Goal: Task Accomplishment & Management: Manage account settings

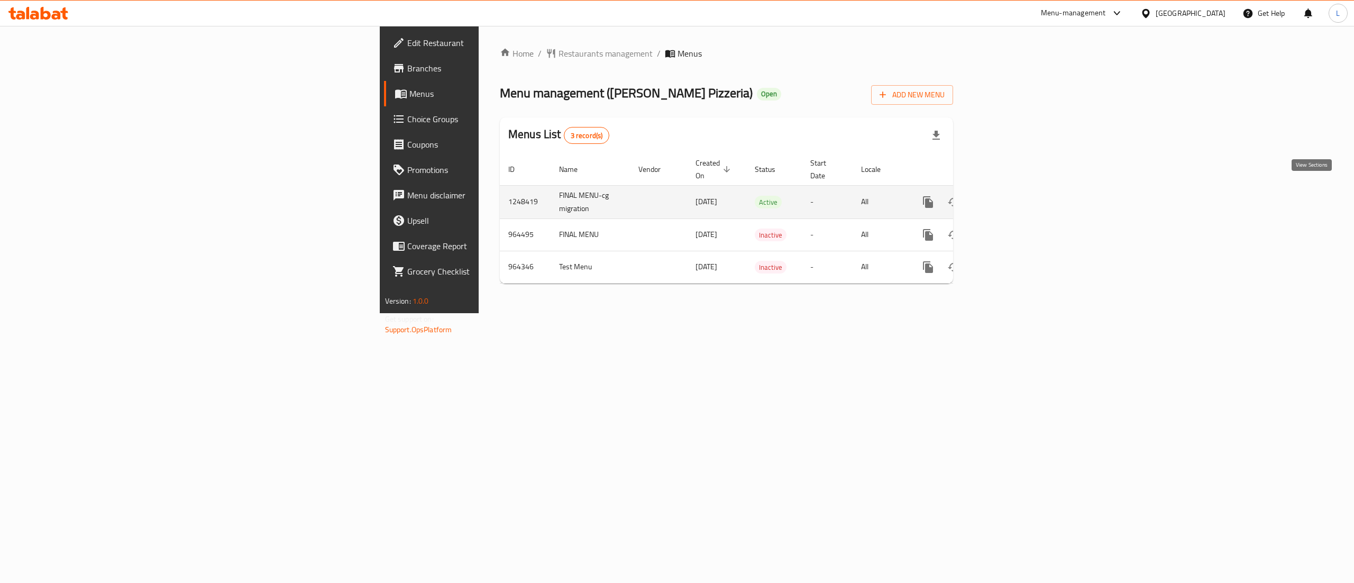
click at [1009, 197] on icon "enhanced table" at bounding box center [1004, 202] width 10 height 10
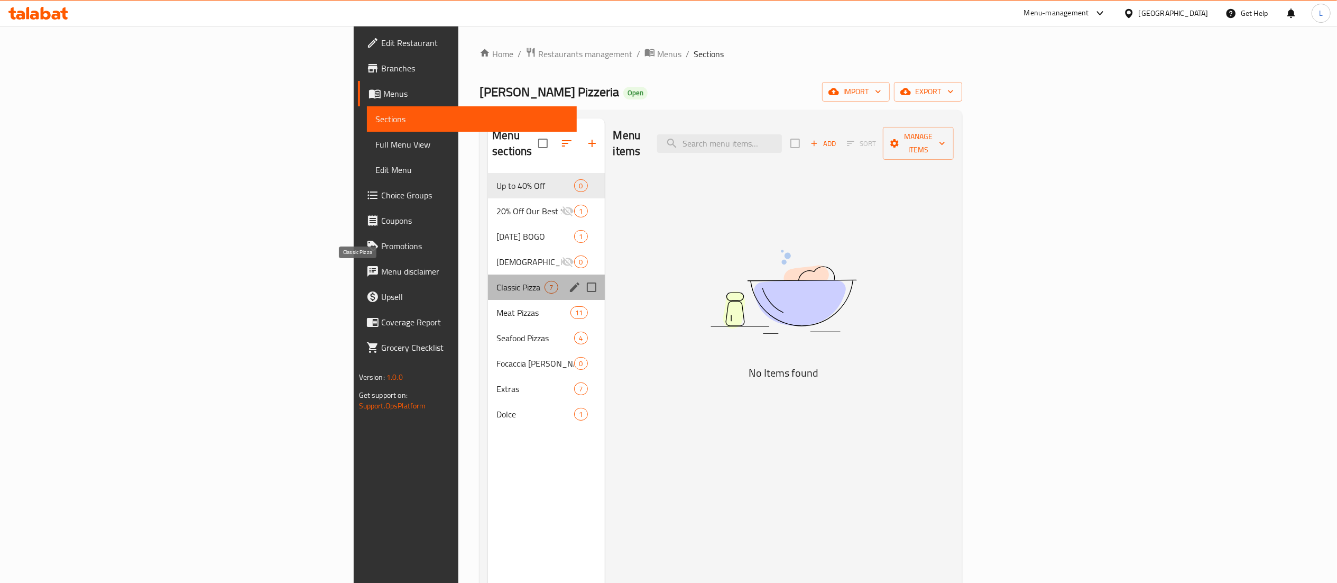
click at [497, 281] on span "Classic Pizza" at bounding box center [521, 287] width 48 height 13
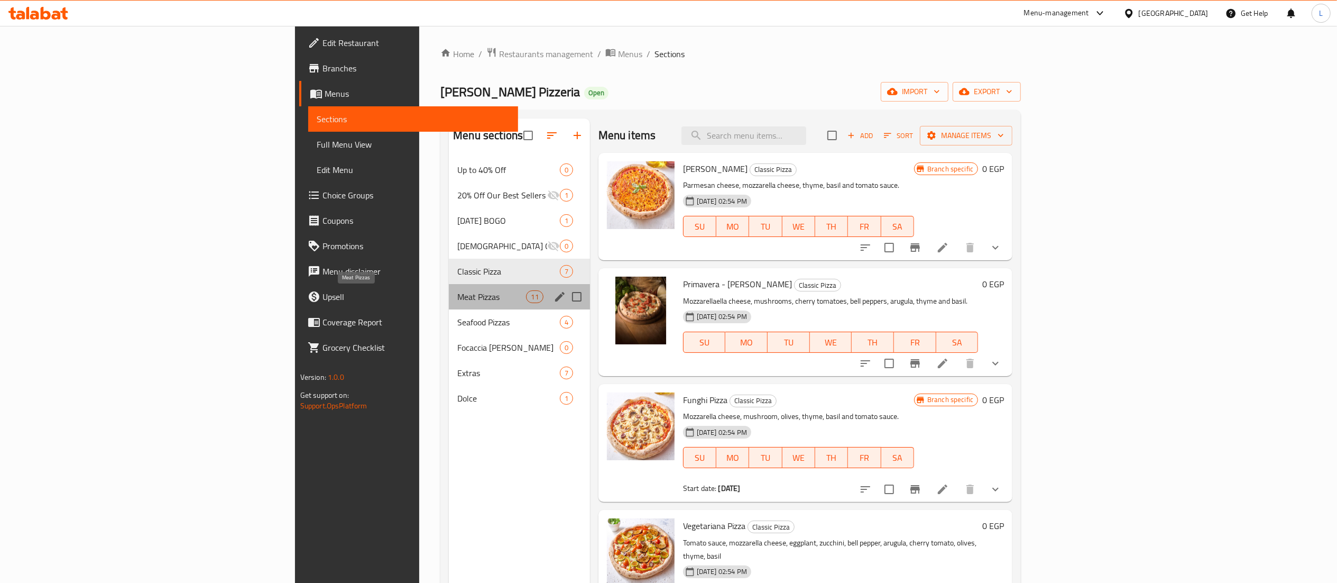
click at [457, 298] on span "Meat Pizzas" at bounding box center [491, 296] width 69 height 13
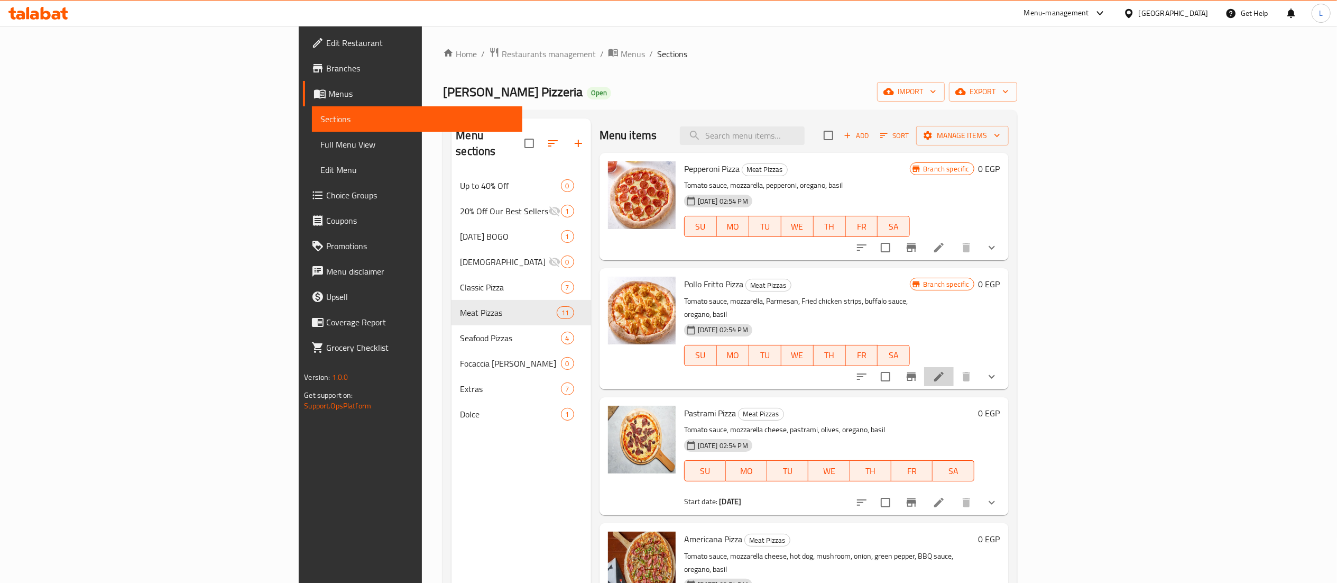
click at [954, 367] on li at bounding box center [939, 376] width 30 height 19
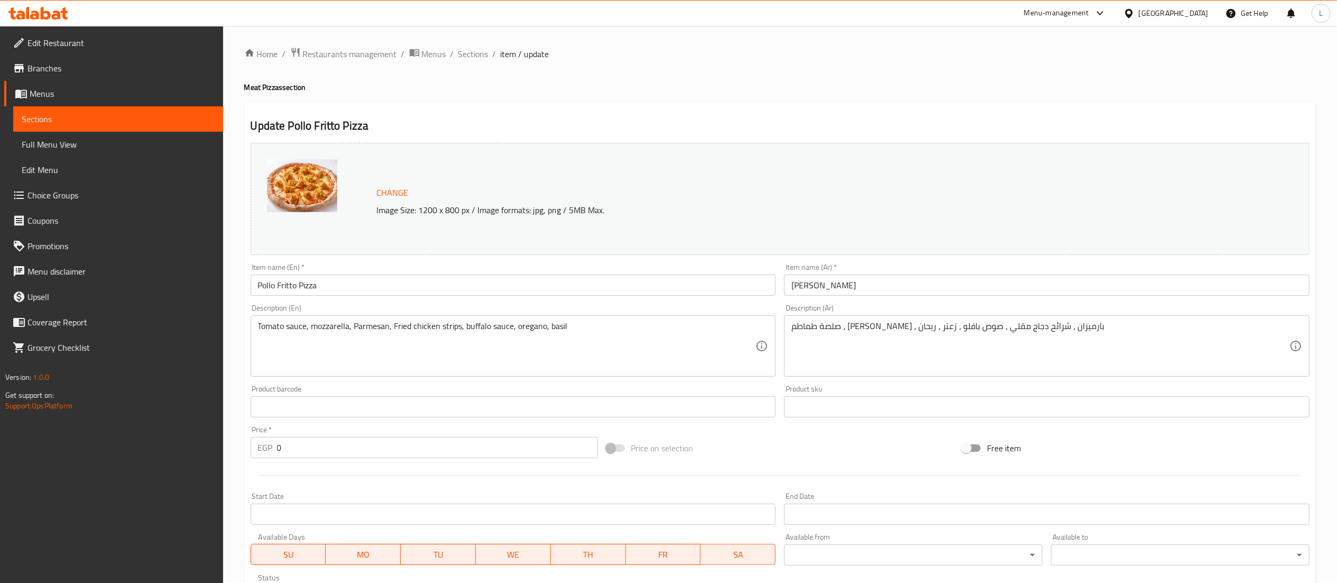
scroll to position [197, 0]
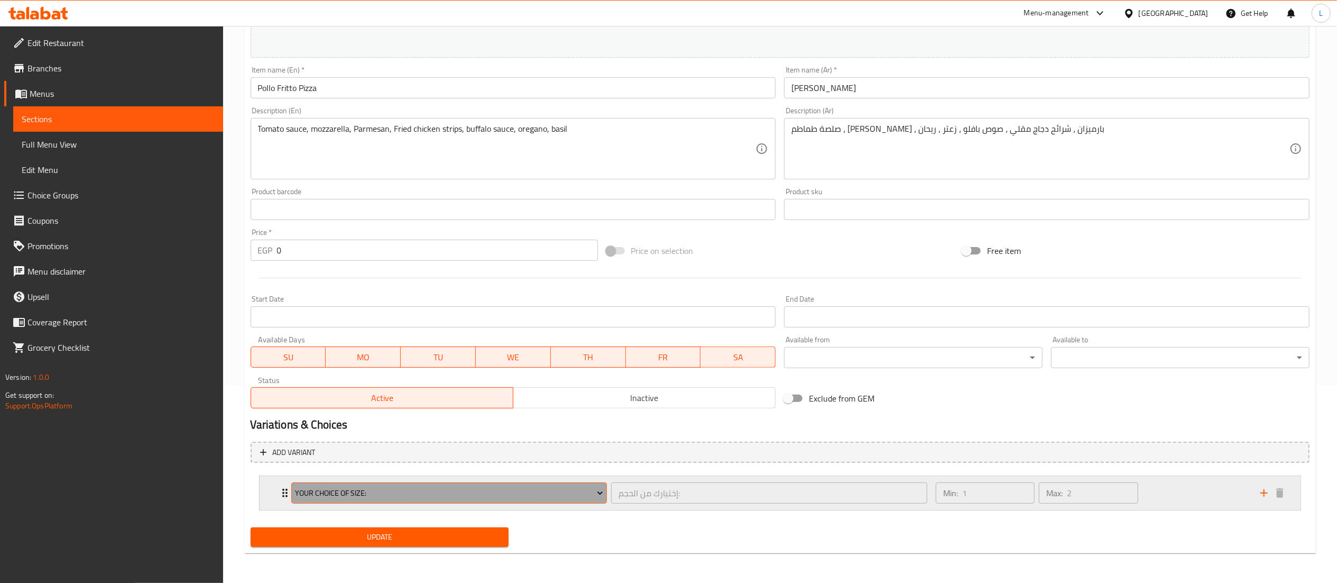
click at [597, 502] on button "Your Choice Of Size:" at bounding box center [449, 492] width 316 height 21
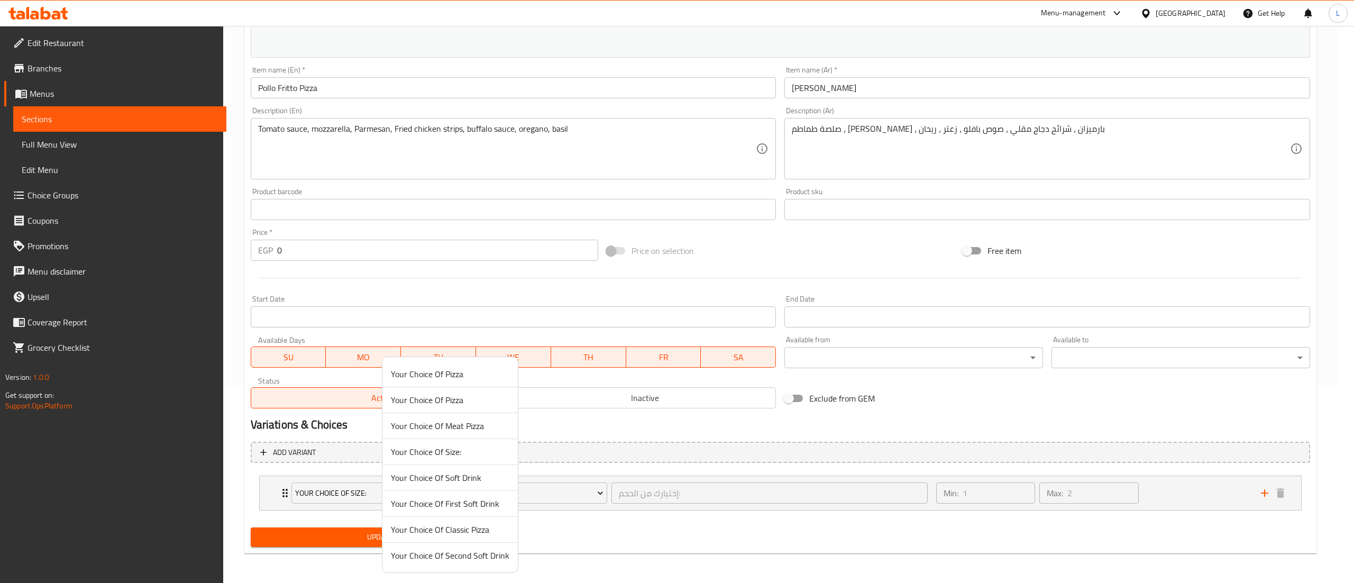
click at [862, 454] on div at bounding box center [677, 291] width 1354 height 583
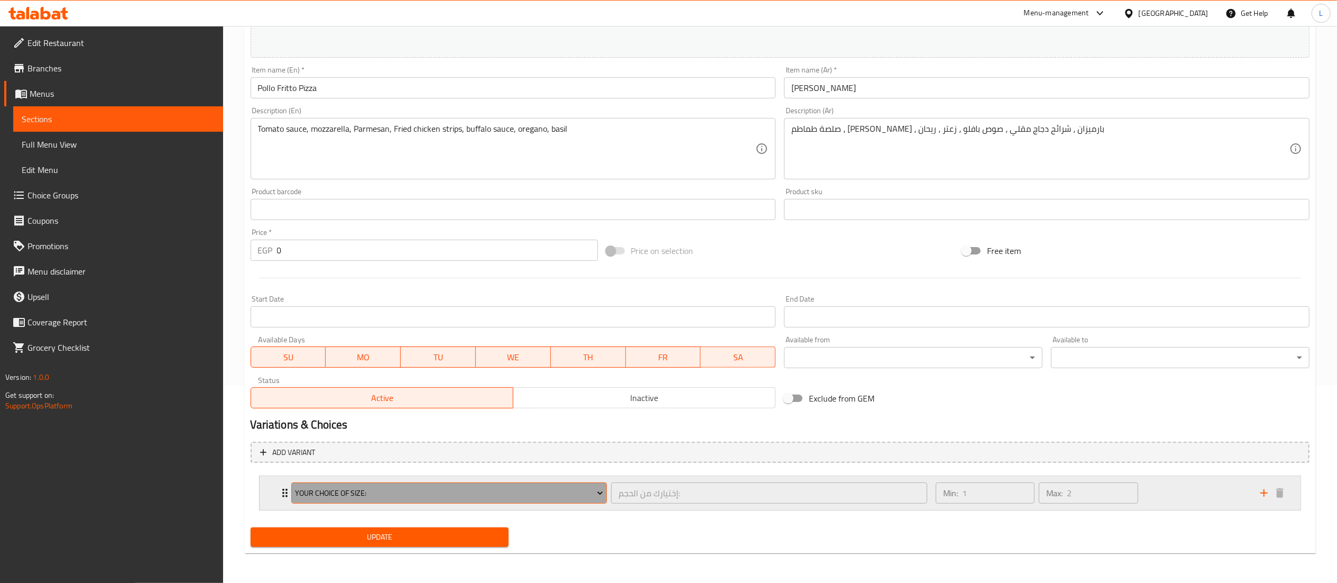
click at [601, 494] on icon "Expand" at bounding box center [600, 493] width 5 height 3
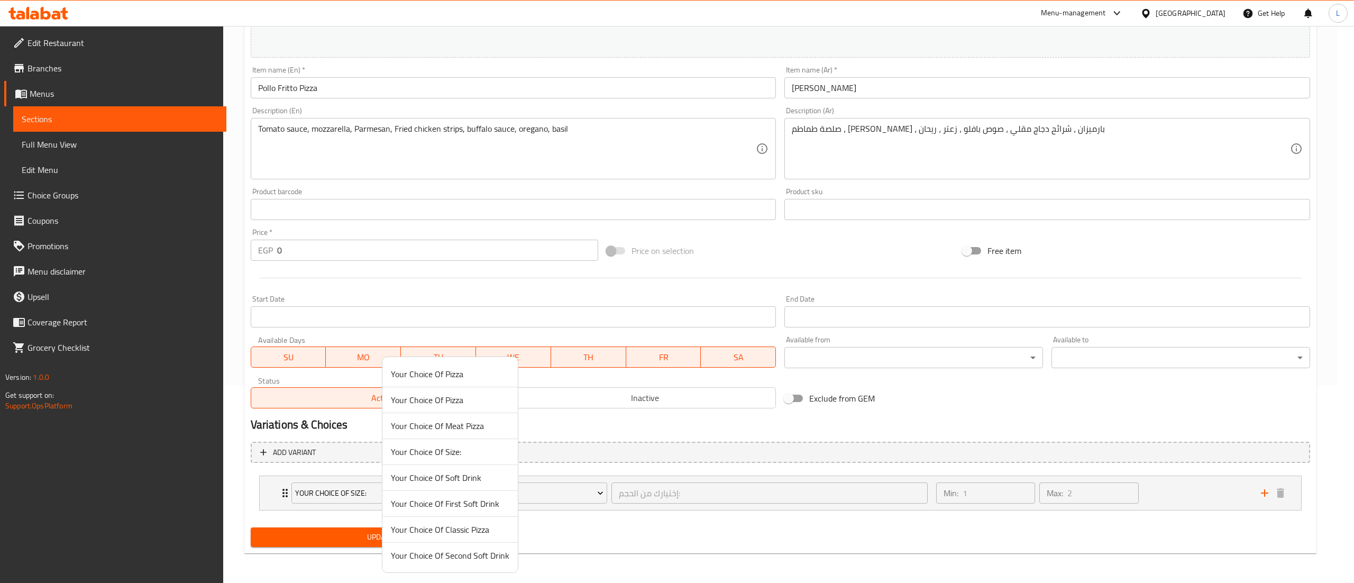
click at [730, 420] on div at bounding box center [677, 291] width 1354 height 583
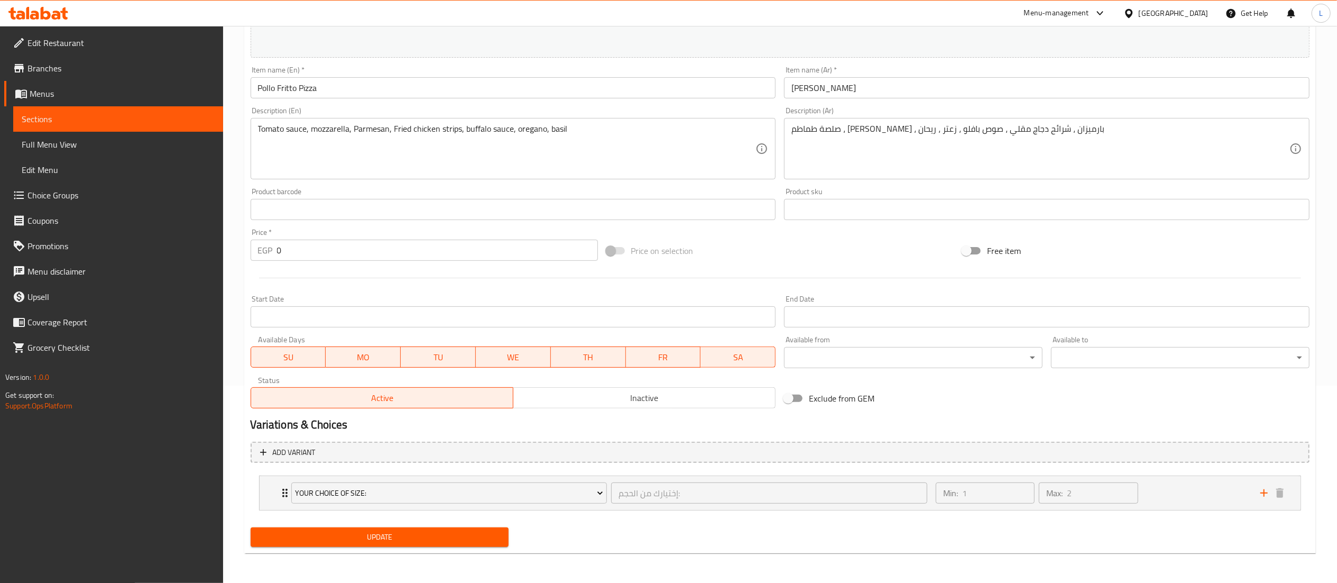
scroll to position [0, 0]
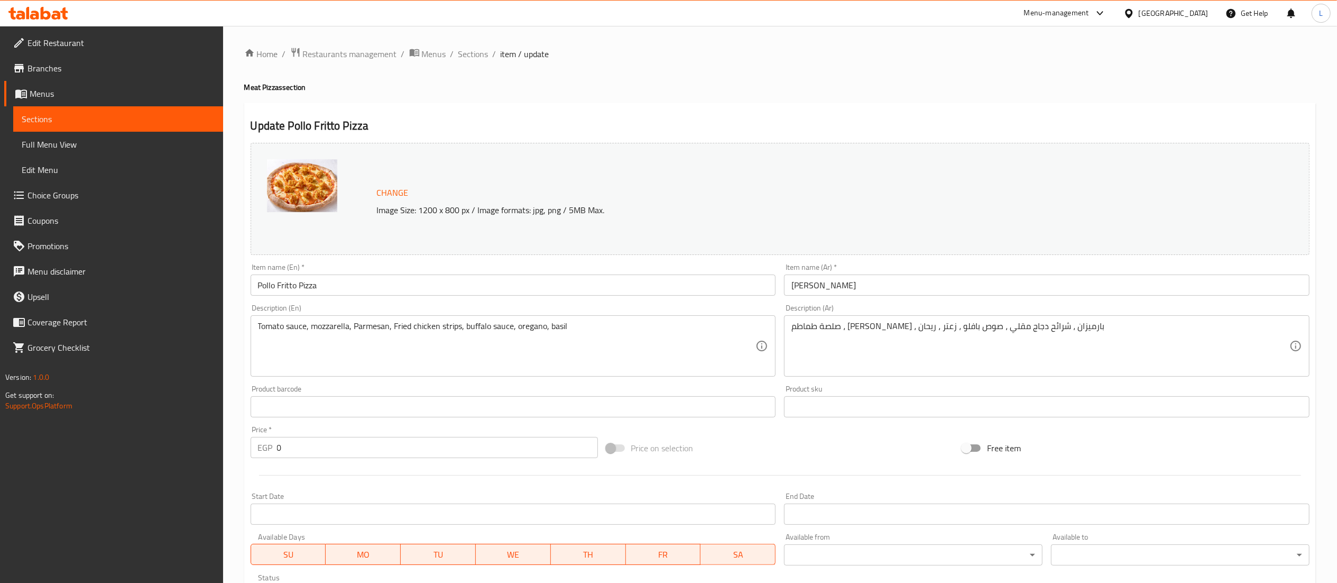
click at [598, 91] on h4 "Meat Pizzas section" at bounding box center [780, 87] width 1072 height 11
click at [464, 52] on span "Sections" at bounding box center [473, 54] width 30 height 13
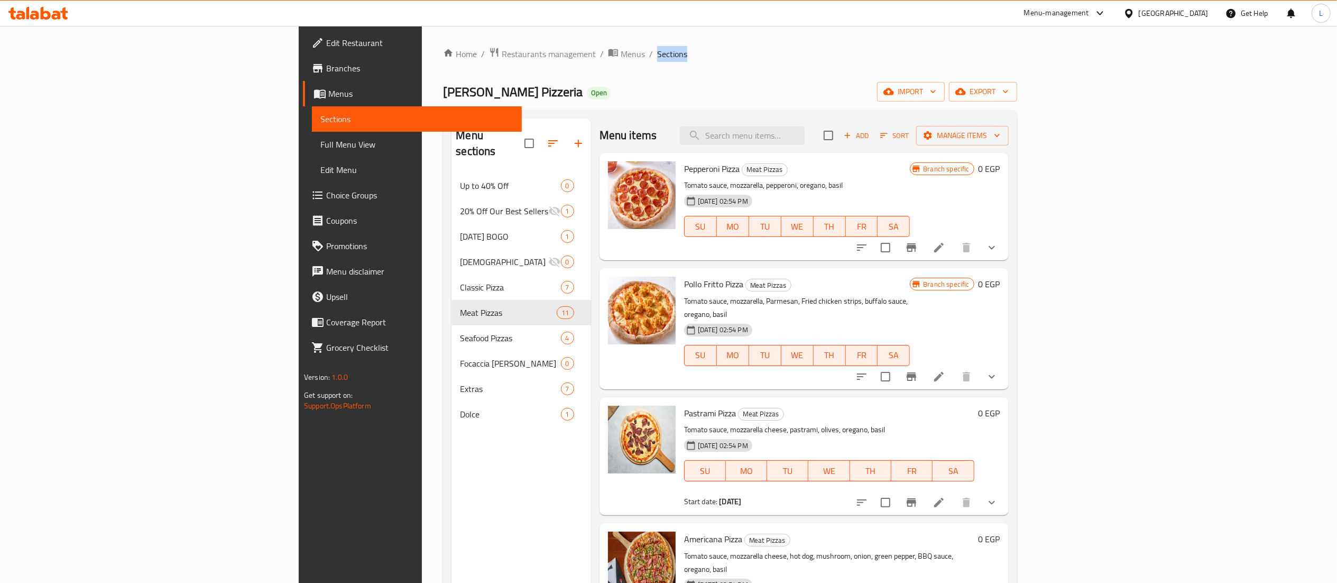
click at [657, 52] on span "Sections" at bounding box center [672, 54] width 30 height 13
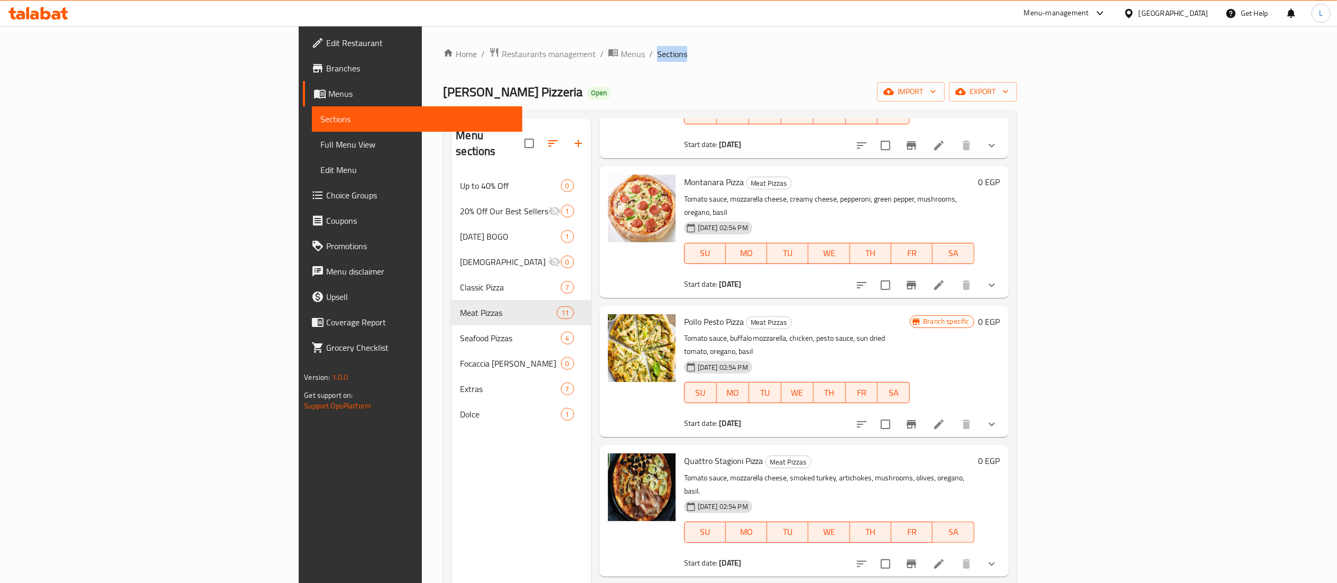
scroll to position [636, 0]
click at [946, 418] on icon at bounding box center [939, 424] width 13 height 13
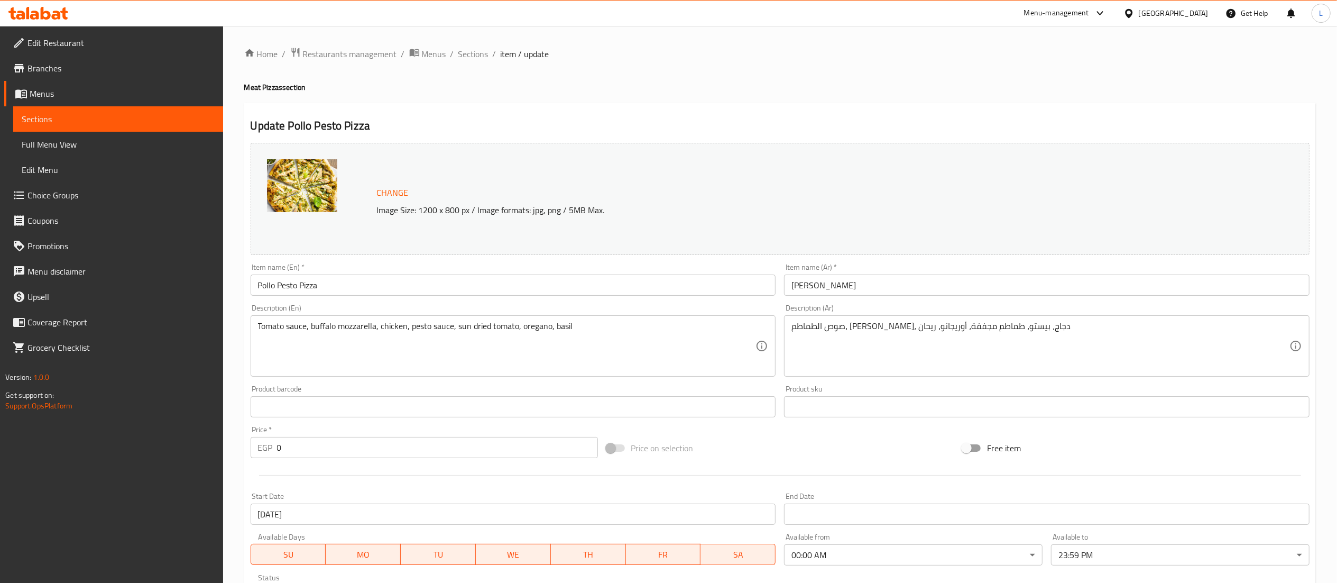
scroll to position [204, 0]
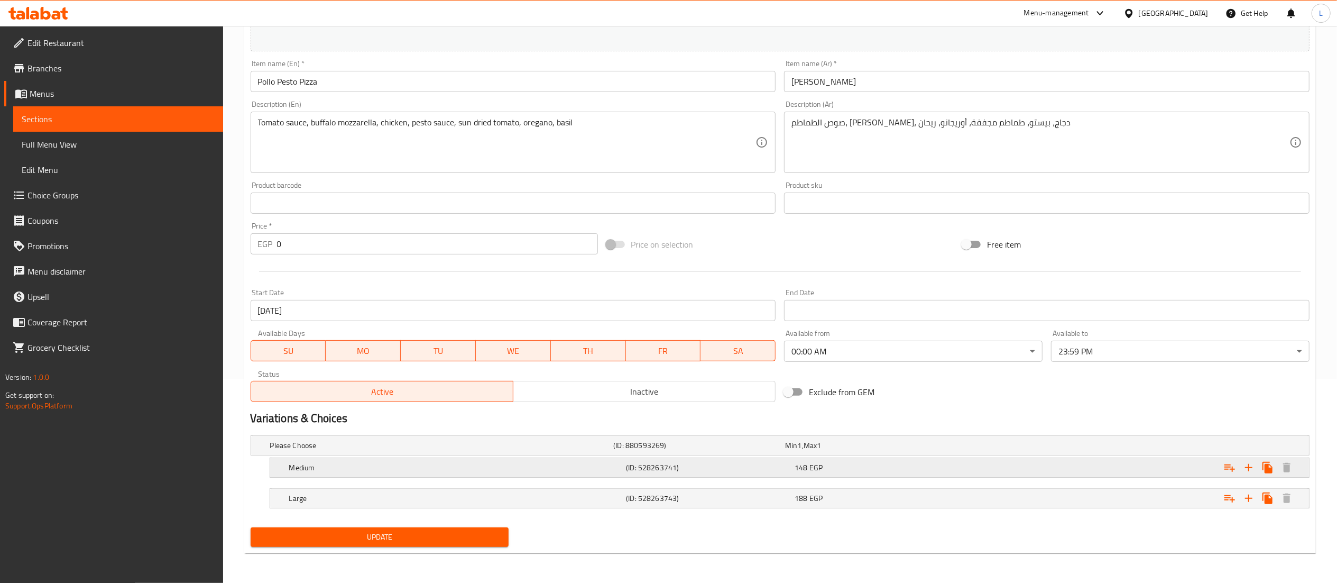
click at [877, 451] on div "148 EGP" at bounding box center [869, 445] width 168 height 11
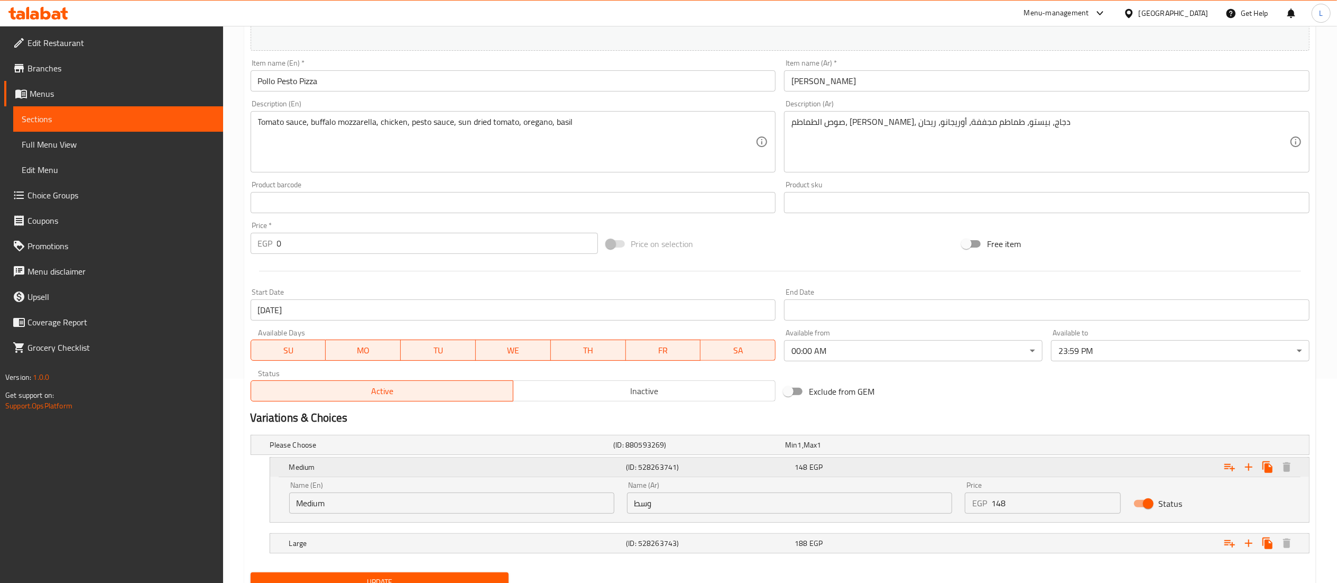
scroll to position [250, 0]
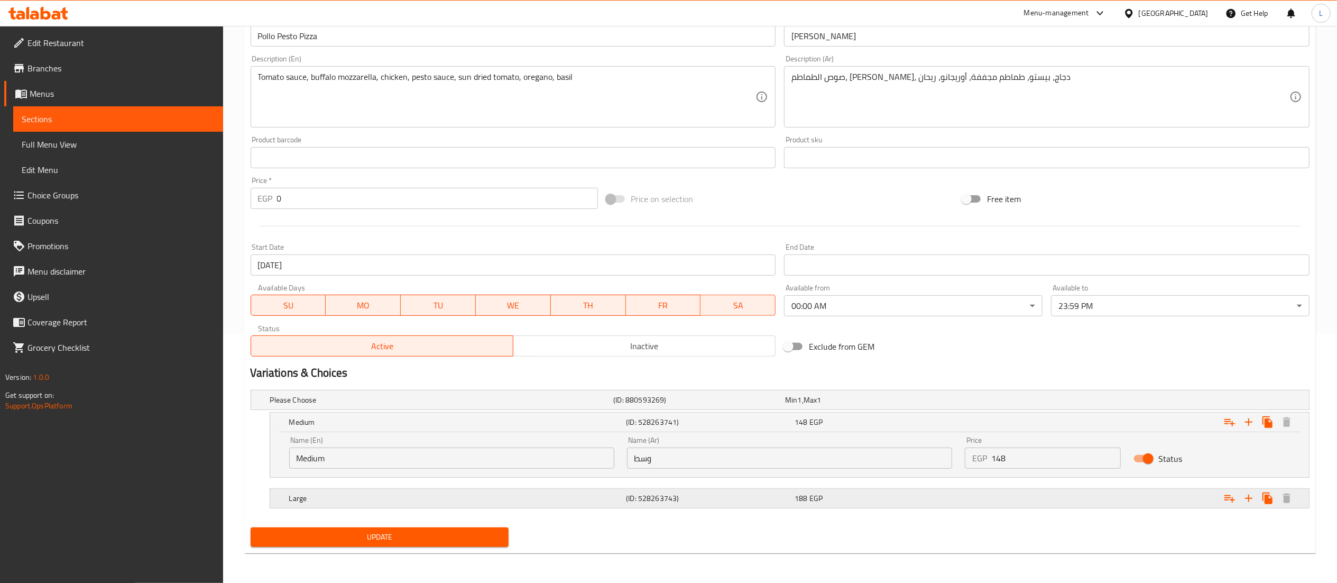
click at [851, 405] on div "188 EGP" at bounding box center [869, 400] width 168 height 11
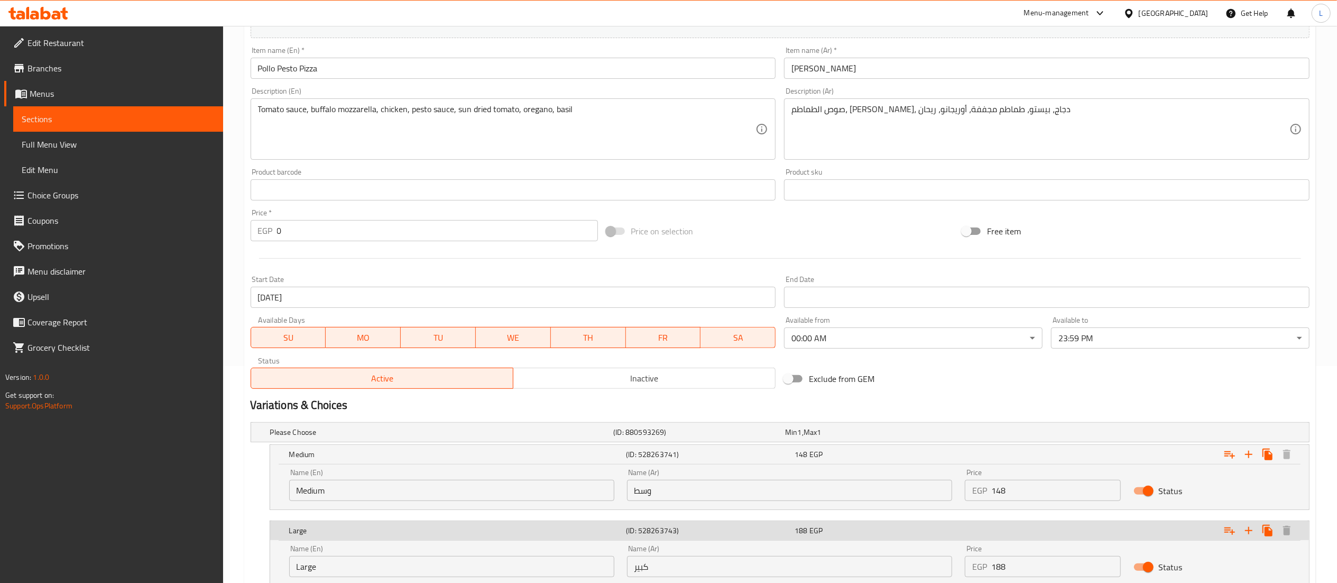
scroll to position [0, 0]
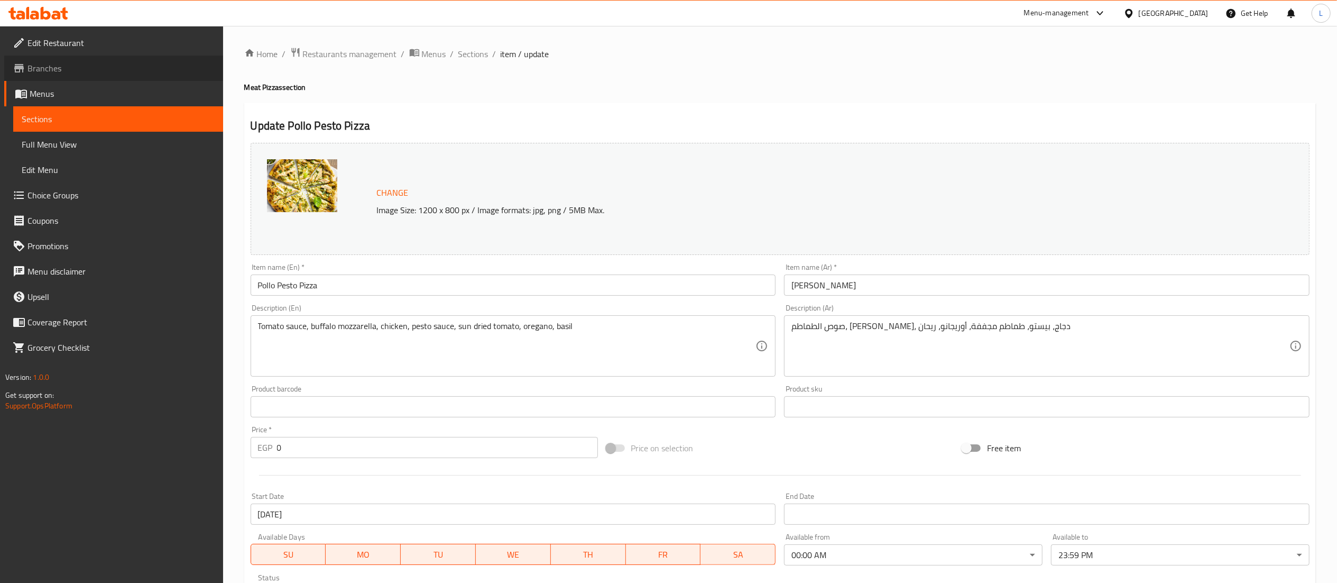
click at [113, 68] on span "Branches" at bounding box center [120, 68] width 187 height 13
